Goal: Task Accomplishment & Management: Complete application form

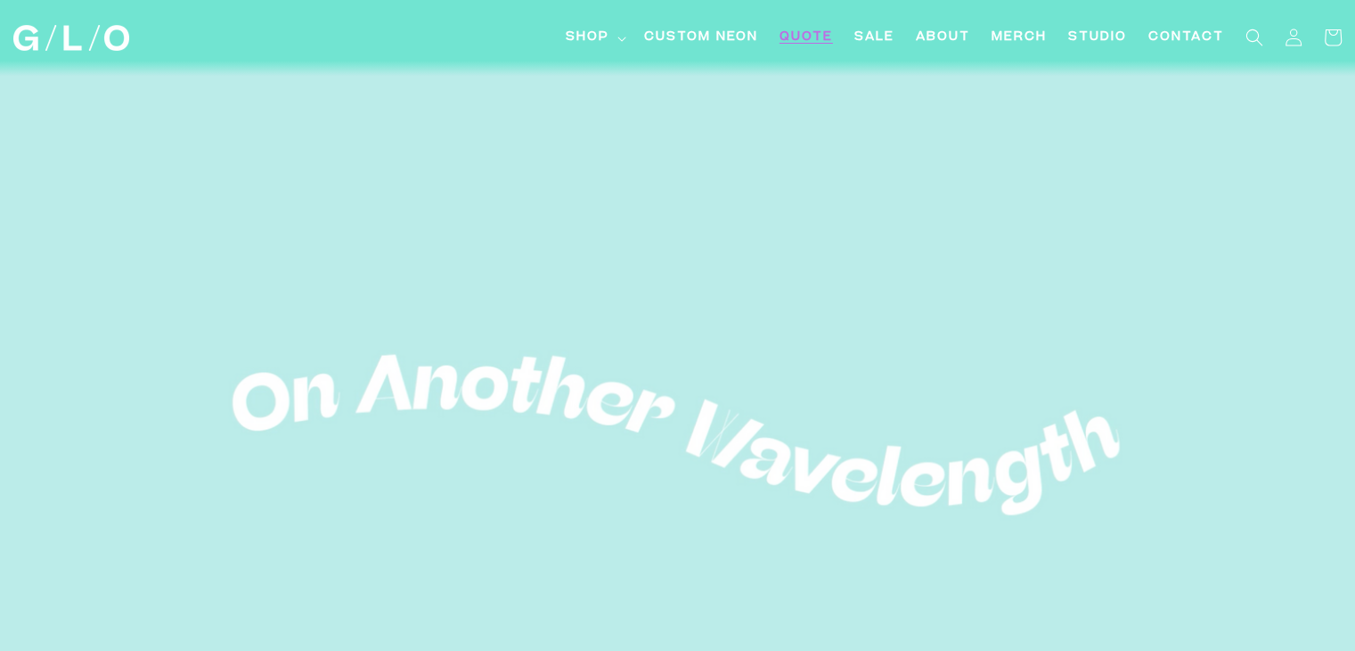
click at [812, 35] on span "Quote" at bounding box center [806, 38] width 53 height 19
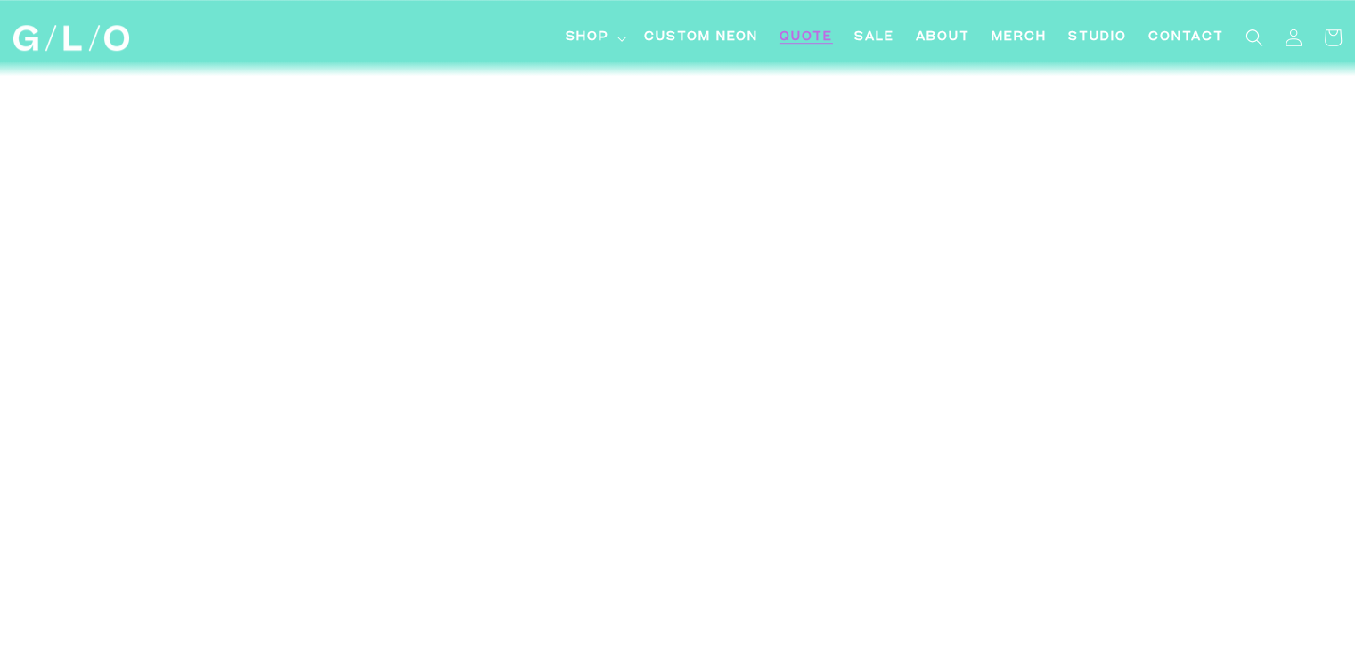
scroll to position [8326, 0]
